Goal: Task Accomplishment & Management: Use online tool/utility

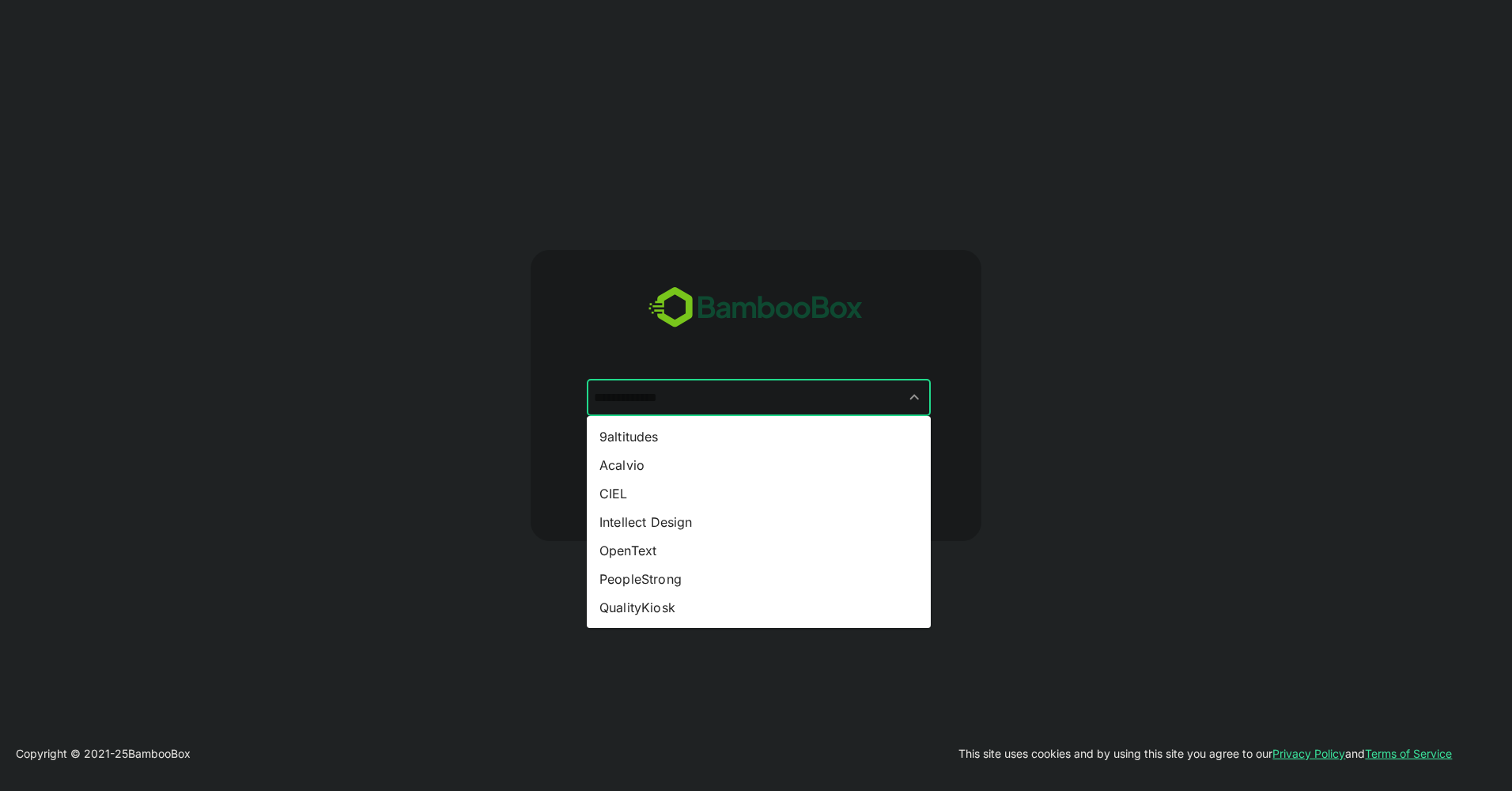
click at [811, 400] on input "text" at bounding box center [759, 397] width 338 height 30
click at [716, 519] on li "Intellect Design" at bounding box center [759, 522] width 344 height 28
type input "**********"
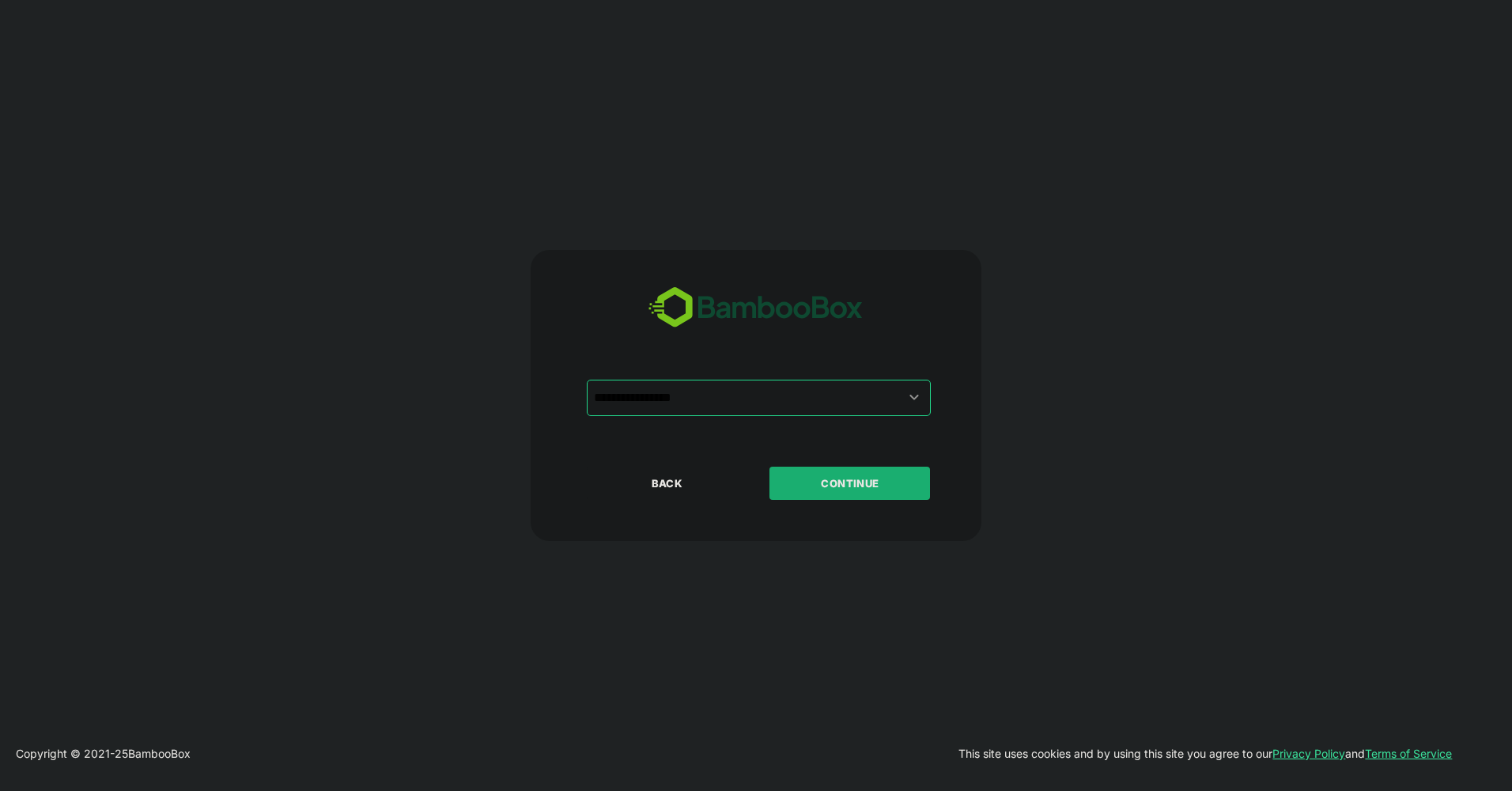
click at [833, 490] on p "CONTINUE" at bounding box center [849, 482] width 158 height 17
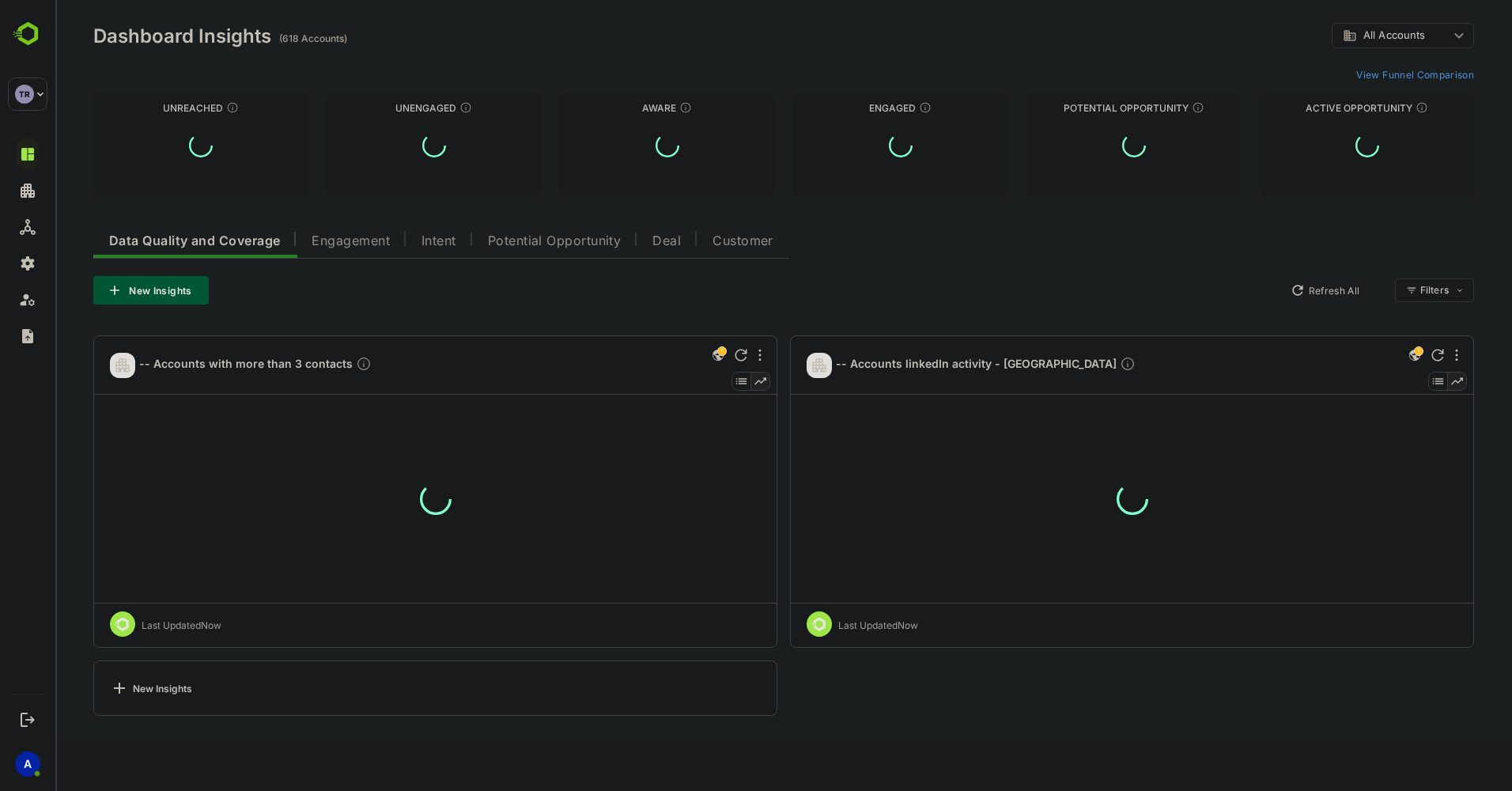
type input "**********"
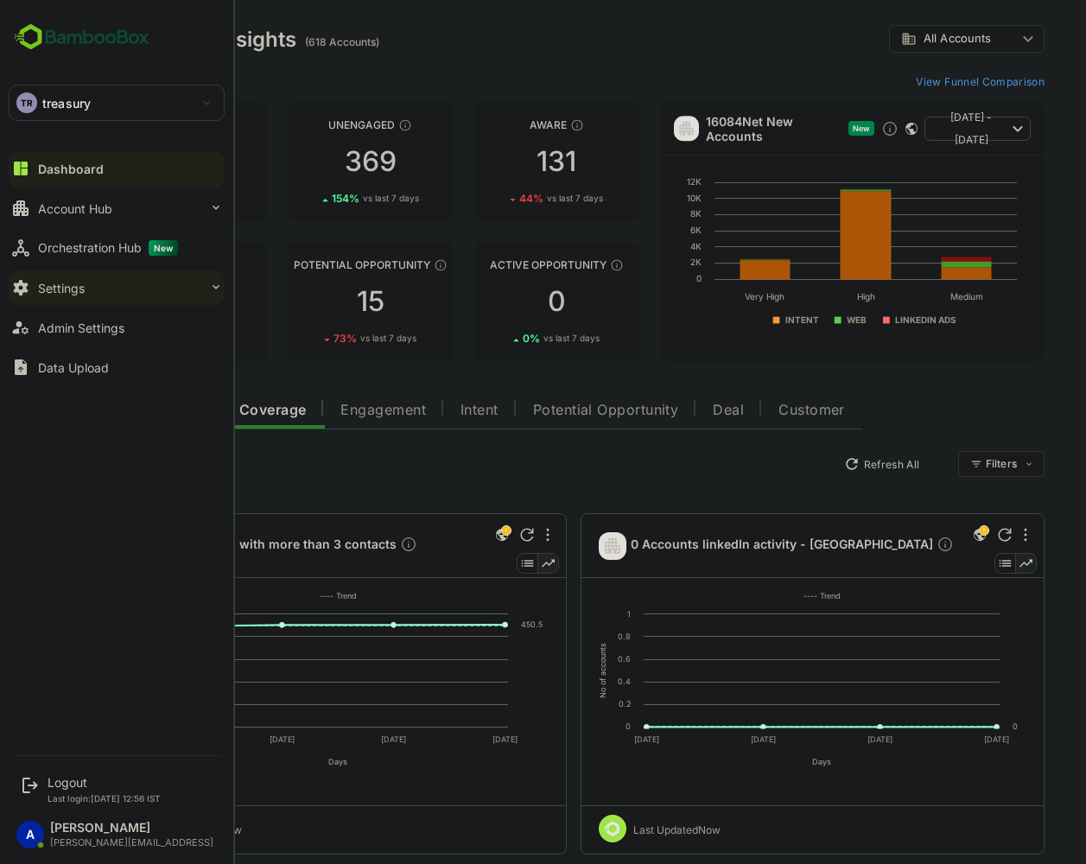
click at [82, 287] on div "Settings" at bounding box center [61, 288] width 47 height 15
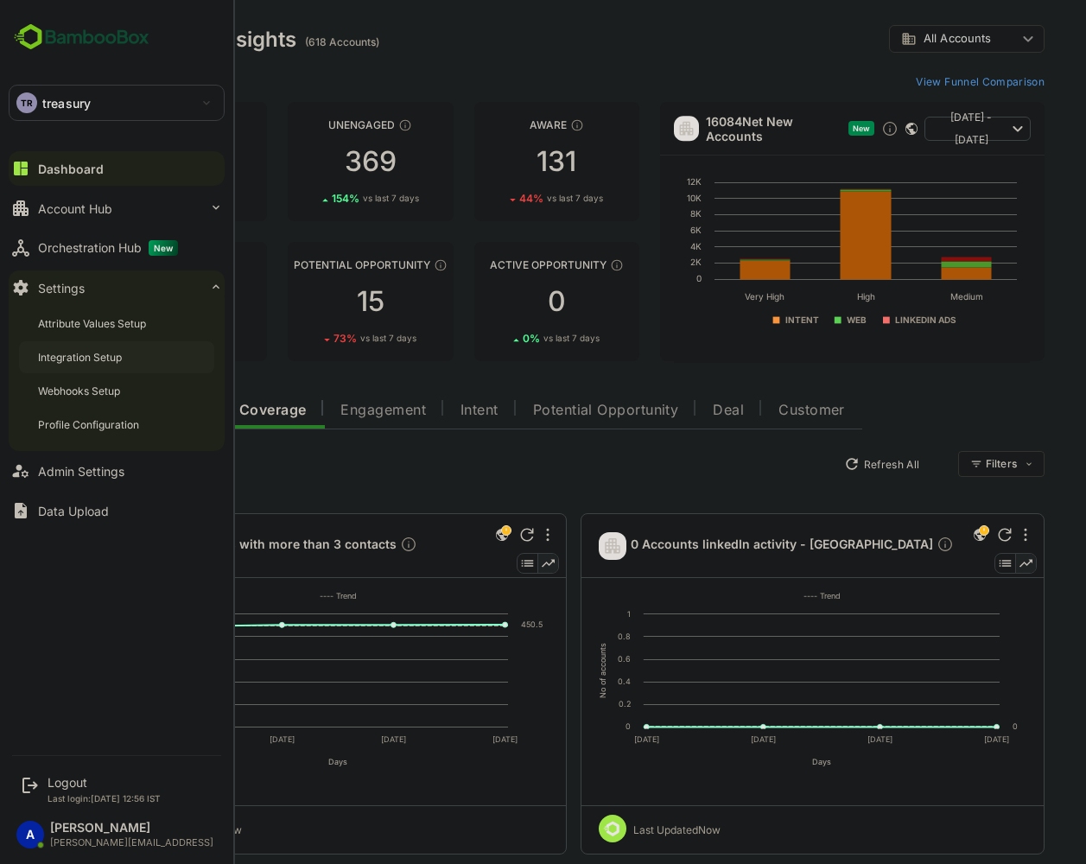
click at [116, 367] on div "Integration Setup" at bounding box center [116, 357] width 195 height 32
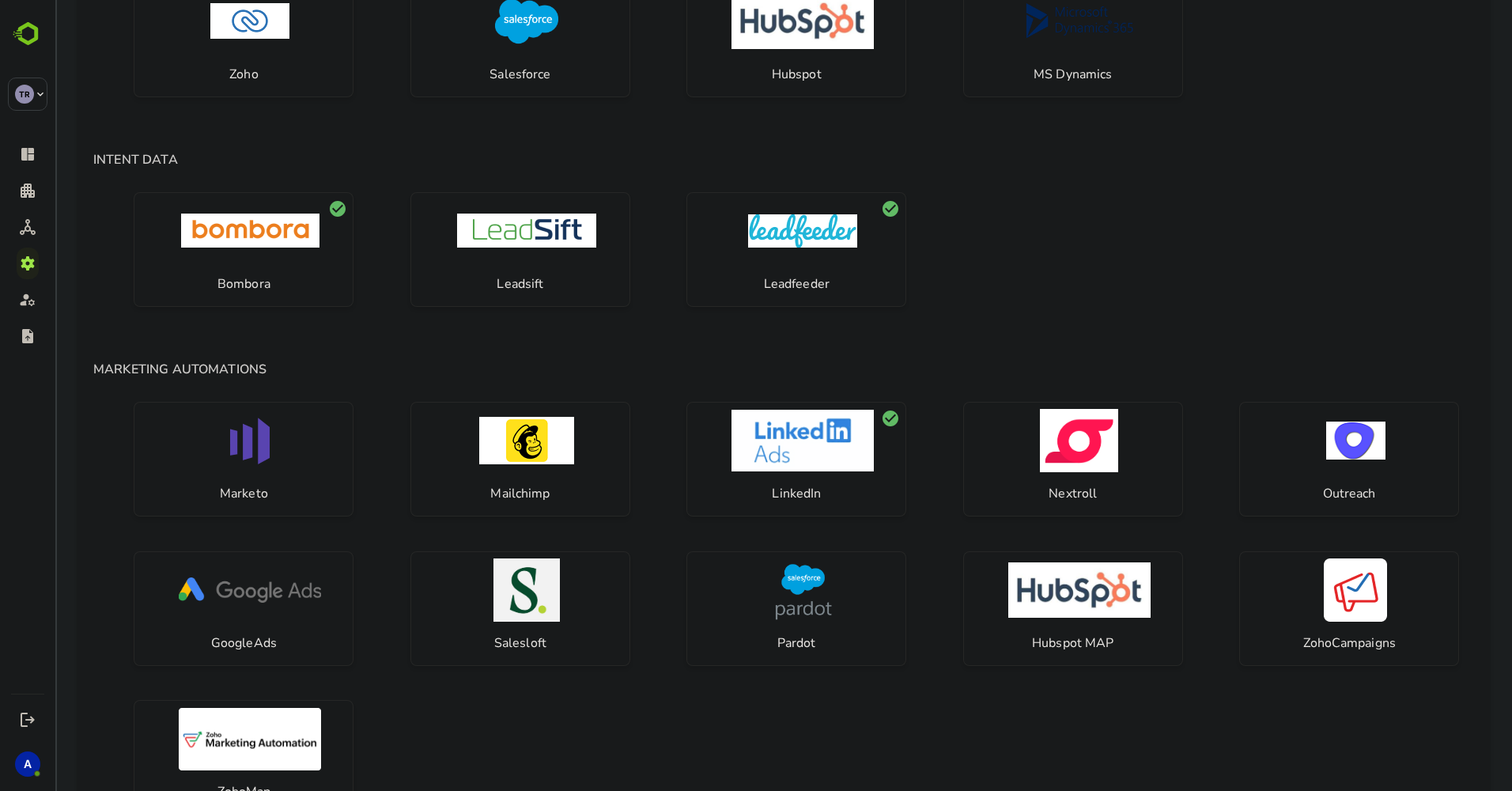
scroll to position [294, 0]
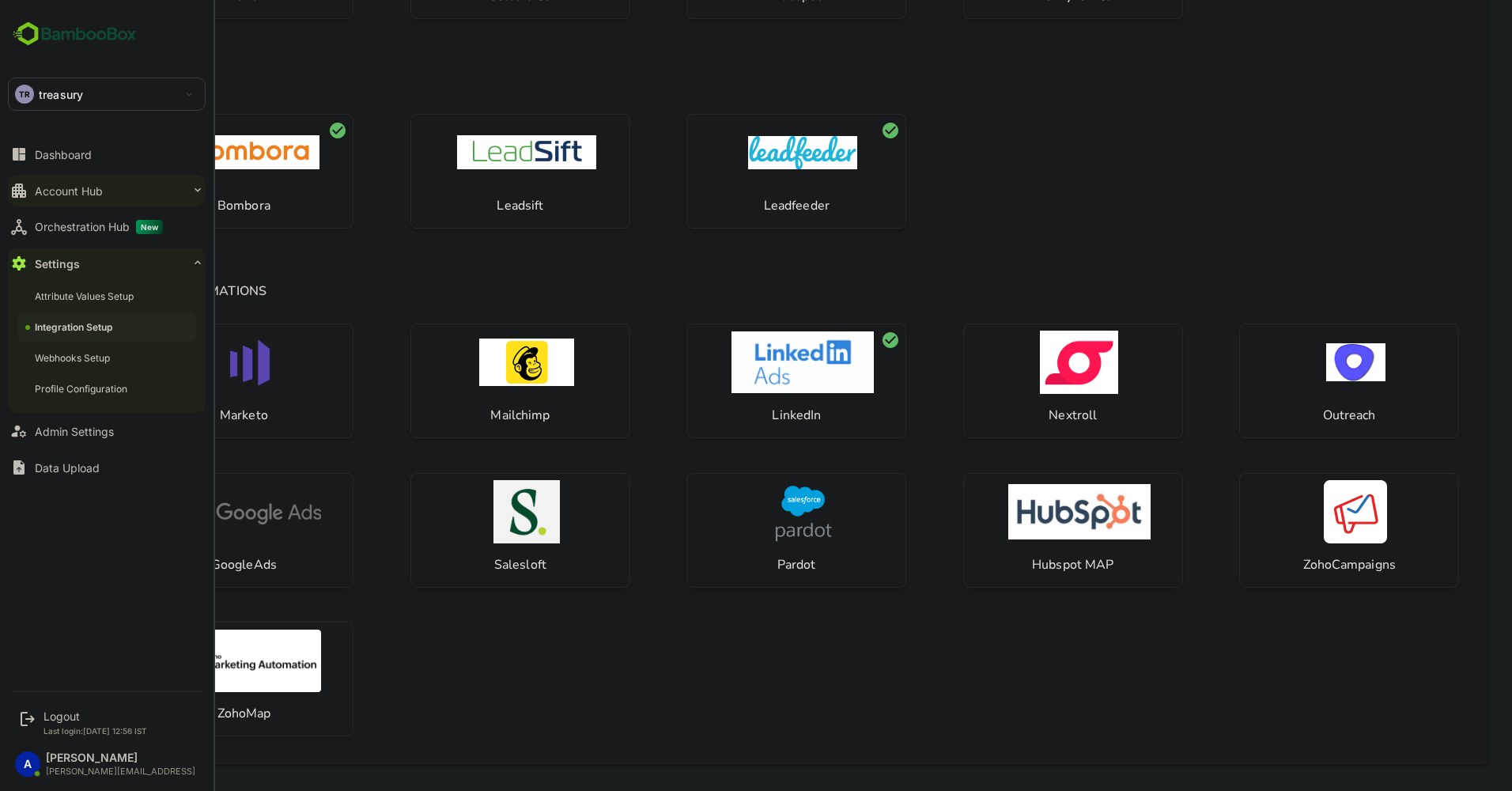
click at [165, 192] on button "Account Hub" at bounding box center [107, 190] width 198 height 32
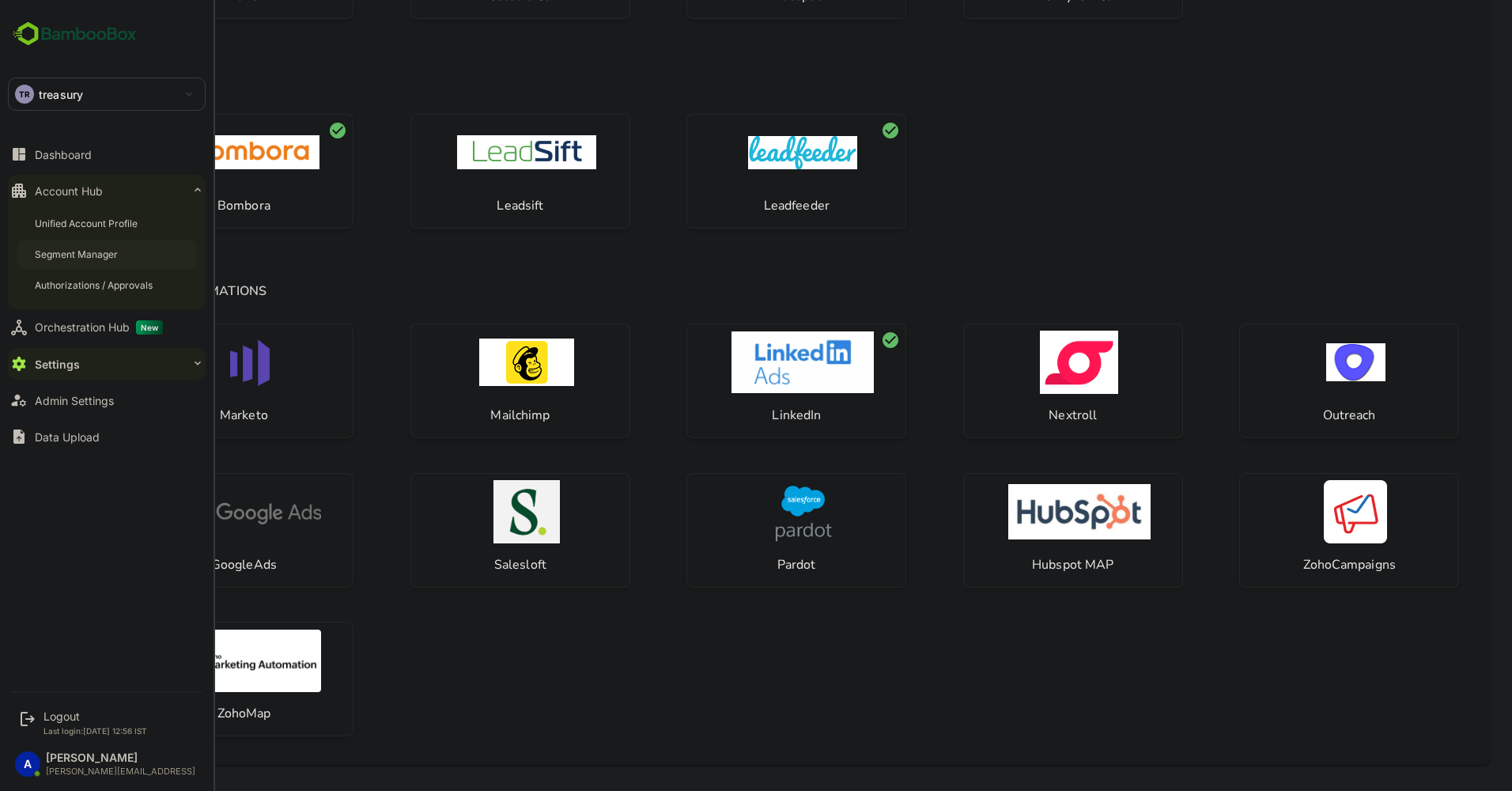
click at [114, 253] on div "Segment Manager" at bounding box center [78, 254] width 86 height 14
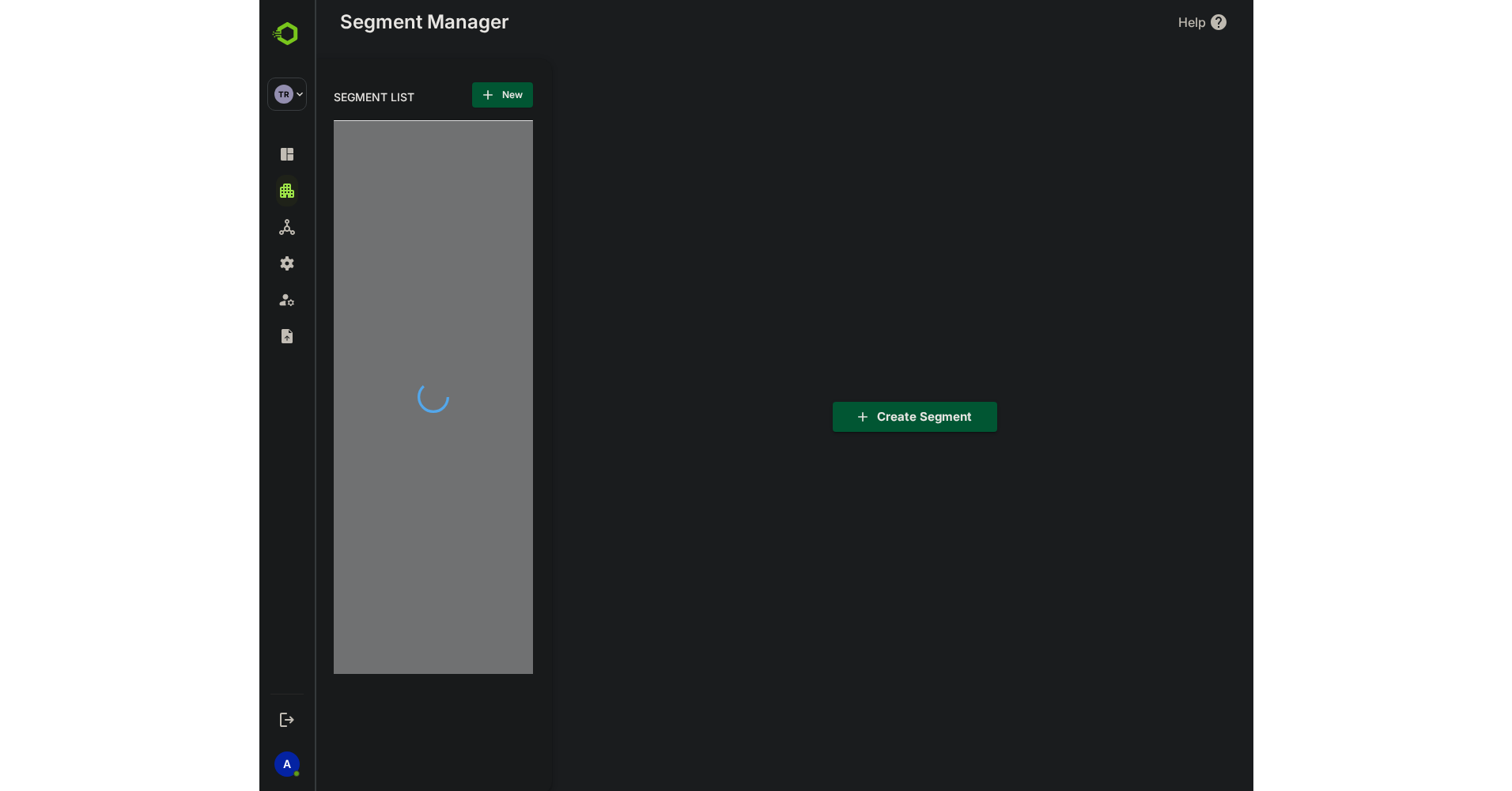
scroll to position [549, 195]
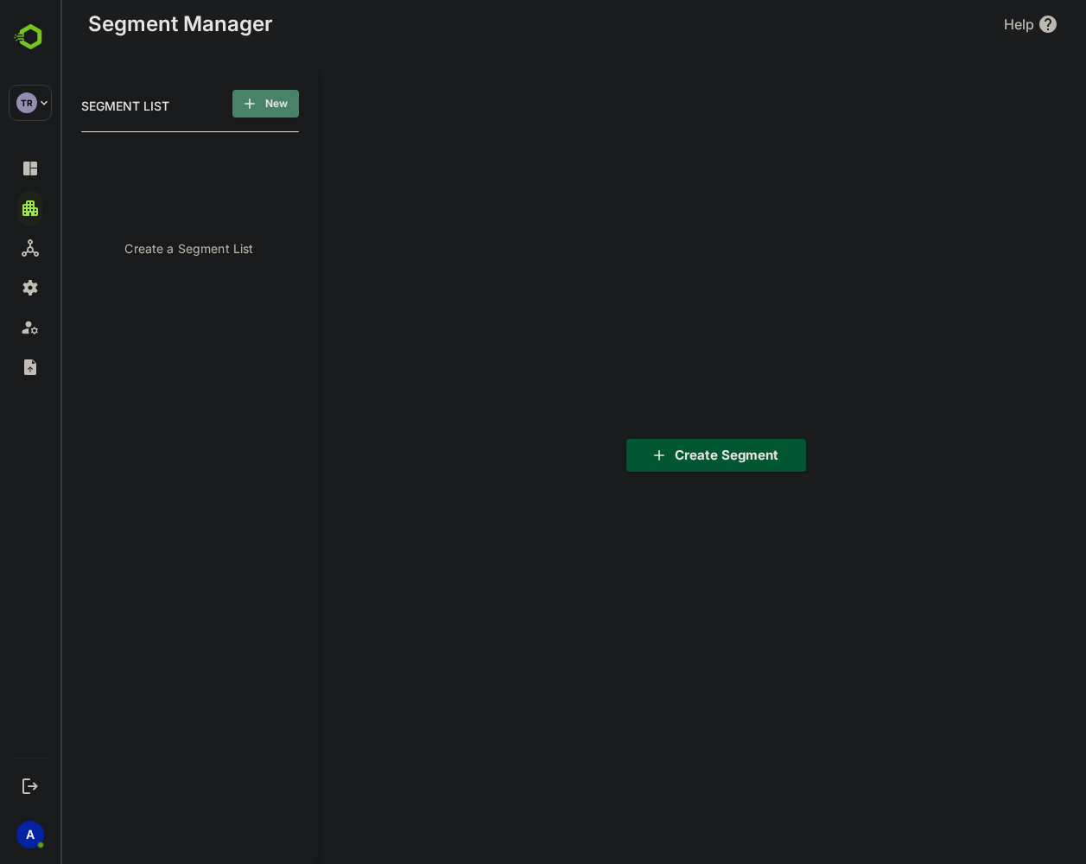
click at [270, 97] on span "New" at bounding box center [265, 103] width 39 height 22
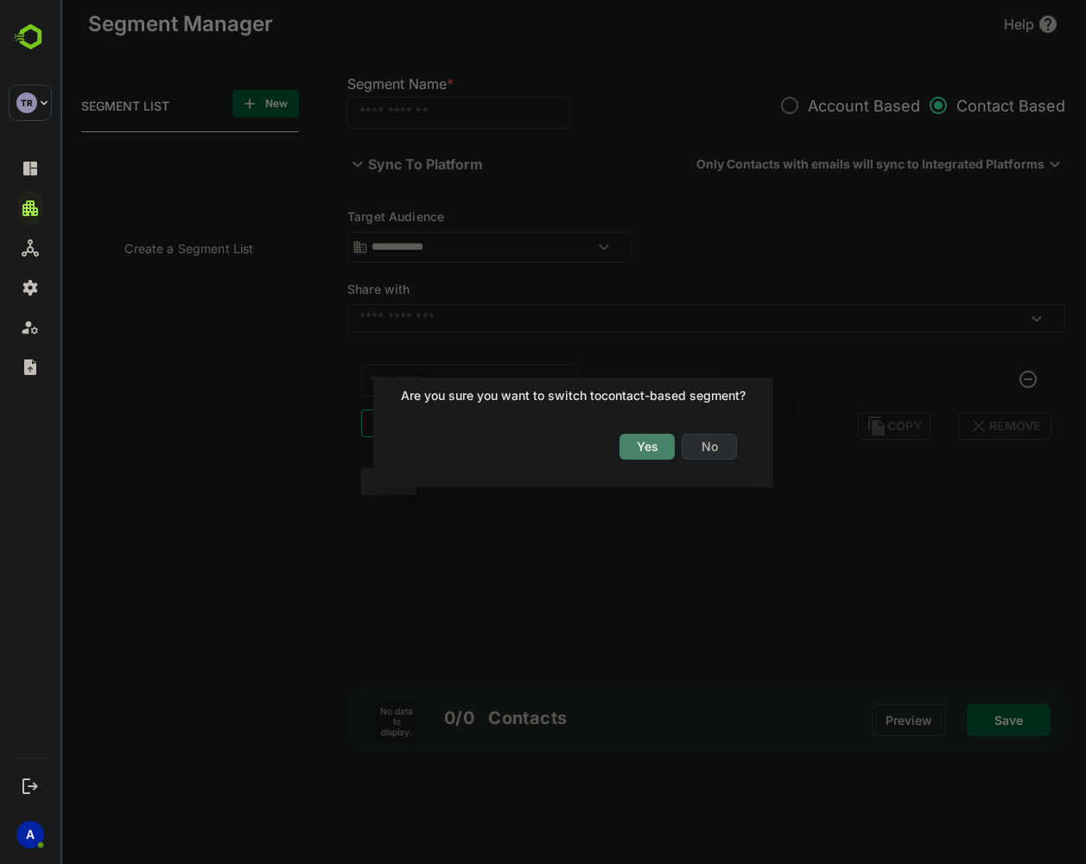
click at [637, 450] on span "Yes" at bounding box center [647, 446] width 38 height 22
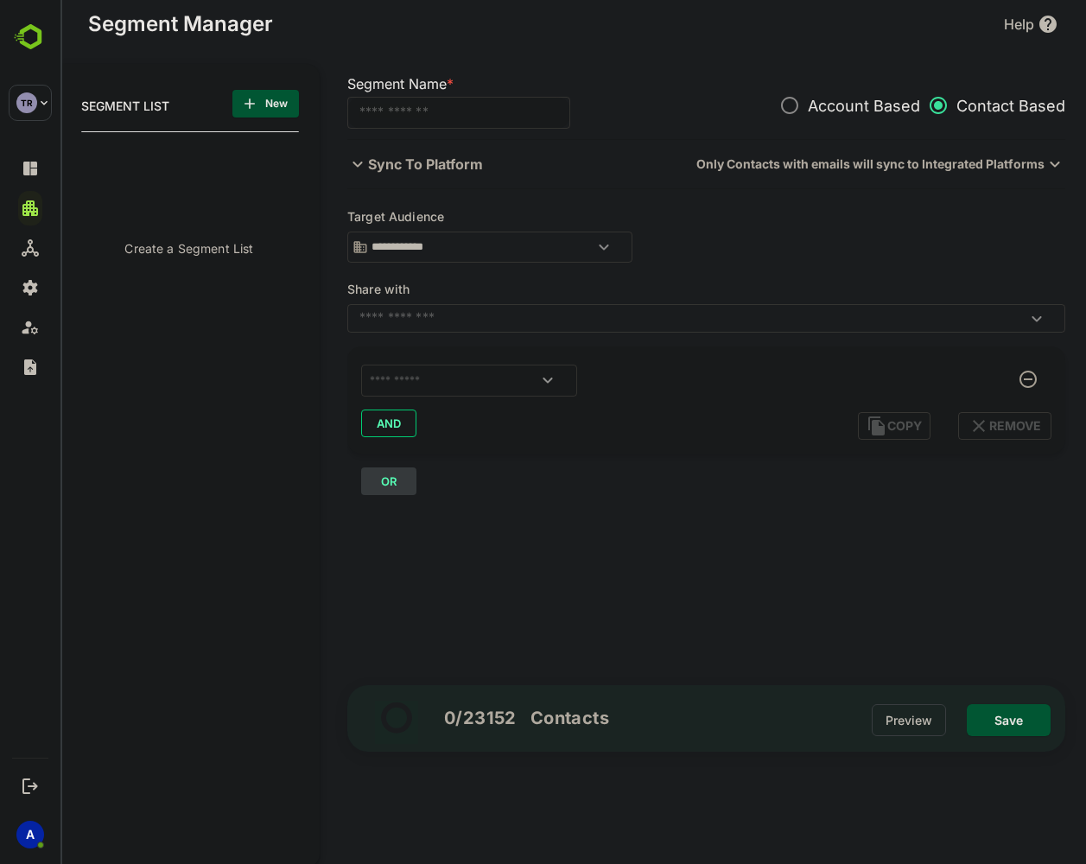
click at [436, 158] on p "Sync To Platform" at bounding box center [425, 164] width 115 height 21
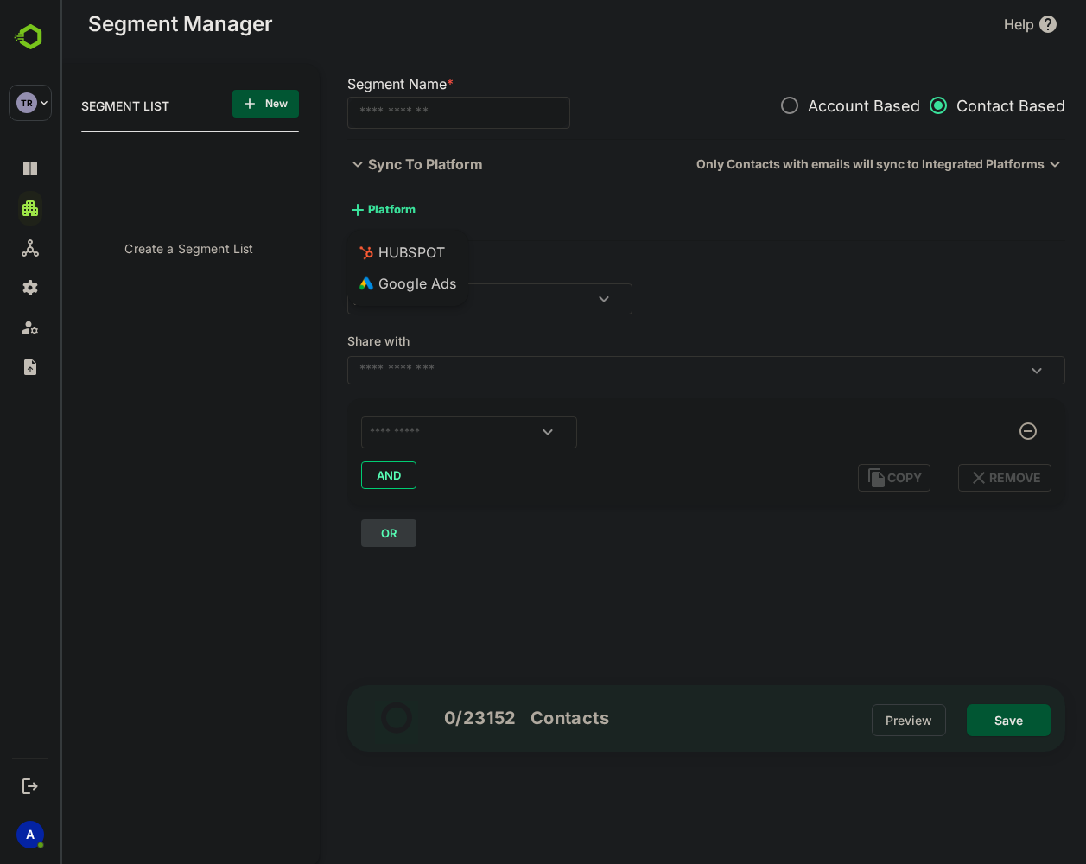
click at [389, 210] on body "**********" at bounding box center [573, 432] width 1026 height 864
click at [401, 283] on div "Google Ads" at bounding box center [405, 283] width 103 height 31
